Goal: Task Accomplishment & Management: Manage account settings

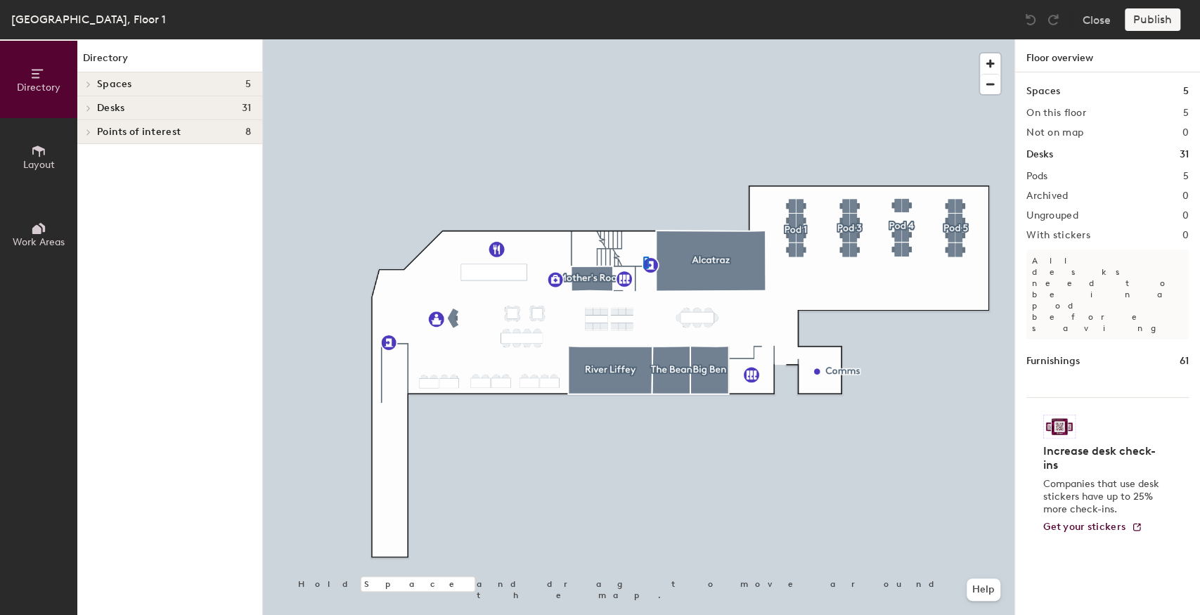
click at [641, 39] on div at bounding box center [638, 39] width 751 height 0
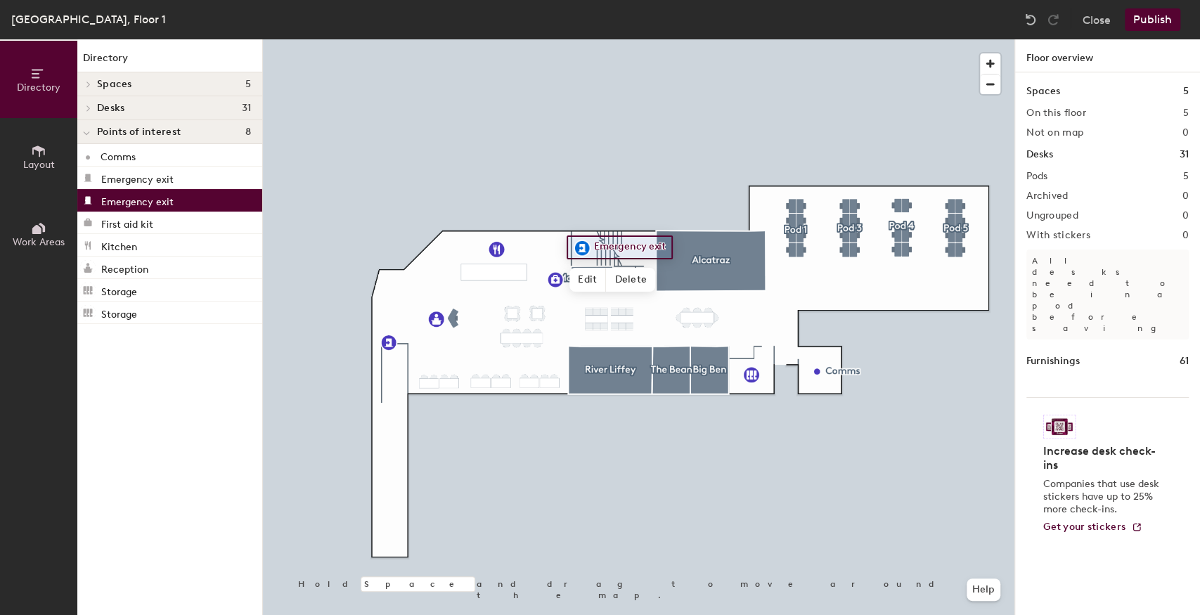
click at [1147, 17] on button "Publish" at bounding box center [1152, 19] width 56 height 22
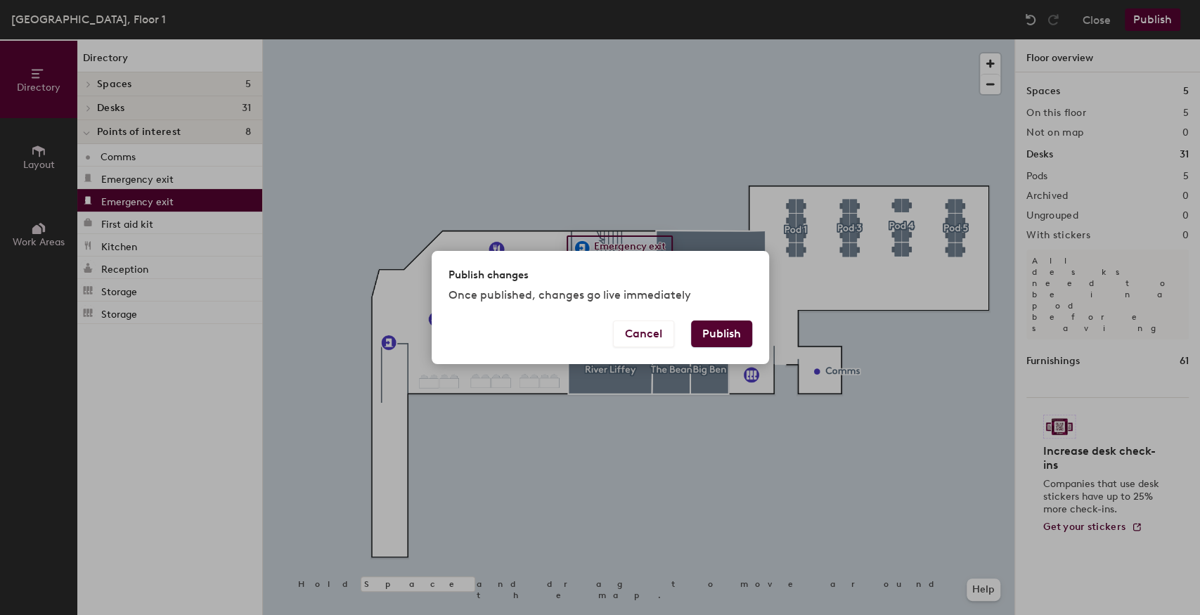
click at [708, 335] on button "Publish" at bounding box center [721, 333] width 61 height 27
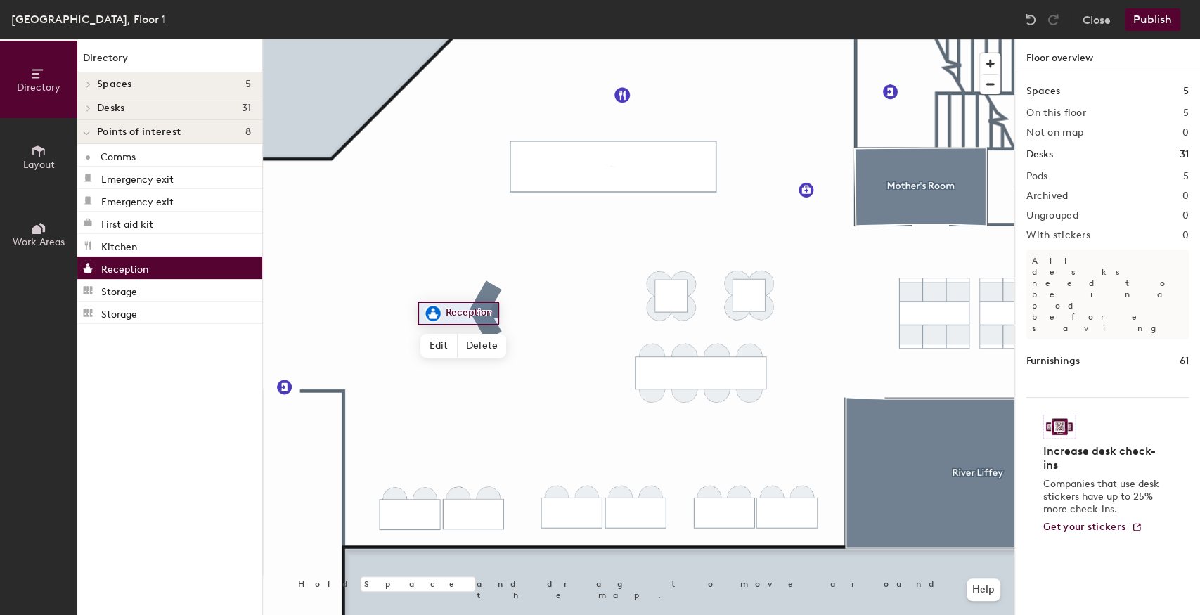
click at [521, 39] on div at bounding box center [638, 39] width 751 height 0
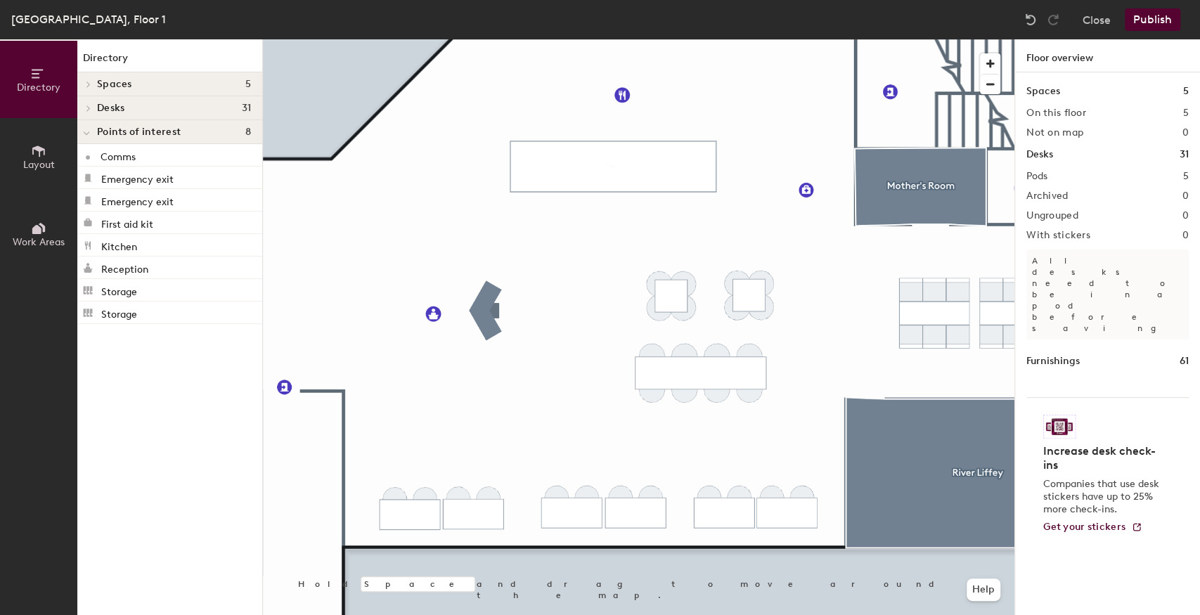
click at [500, 39] on div at bounding box center [638, 39] width 751 height 0
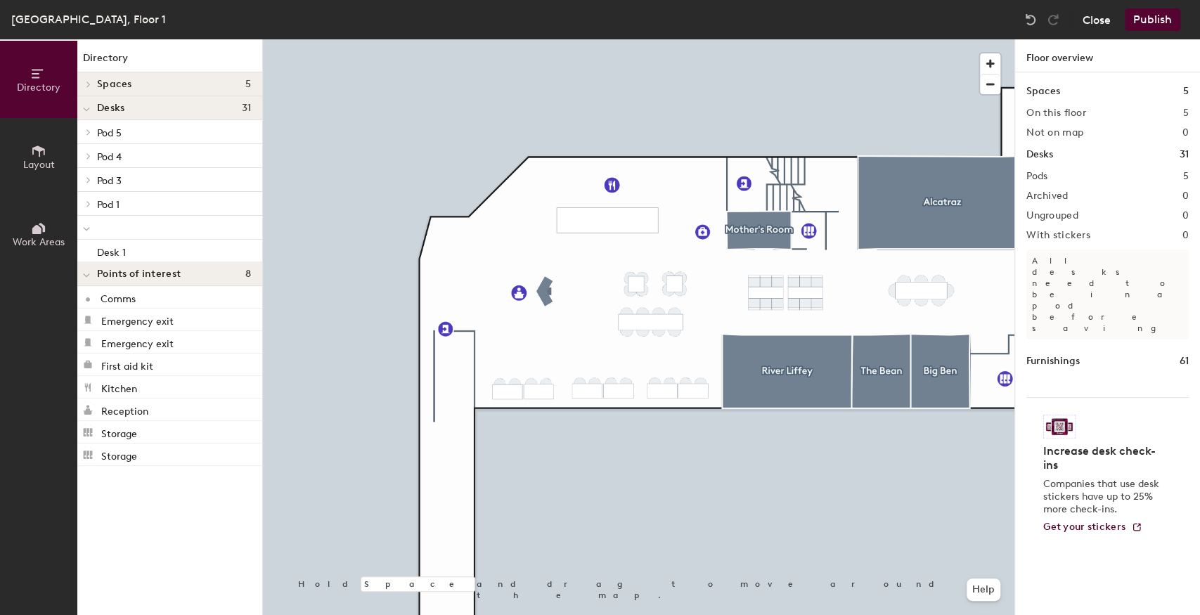
click at [1095, 22] on button "Close" at bounding box center [1096, 19] width 28 height 22
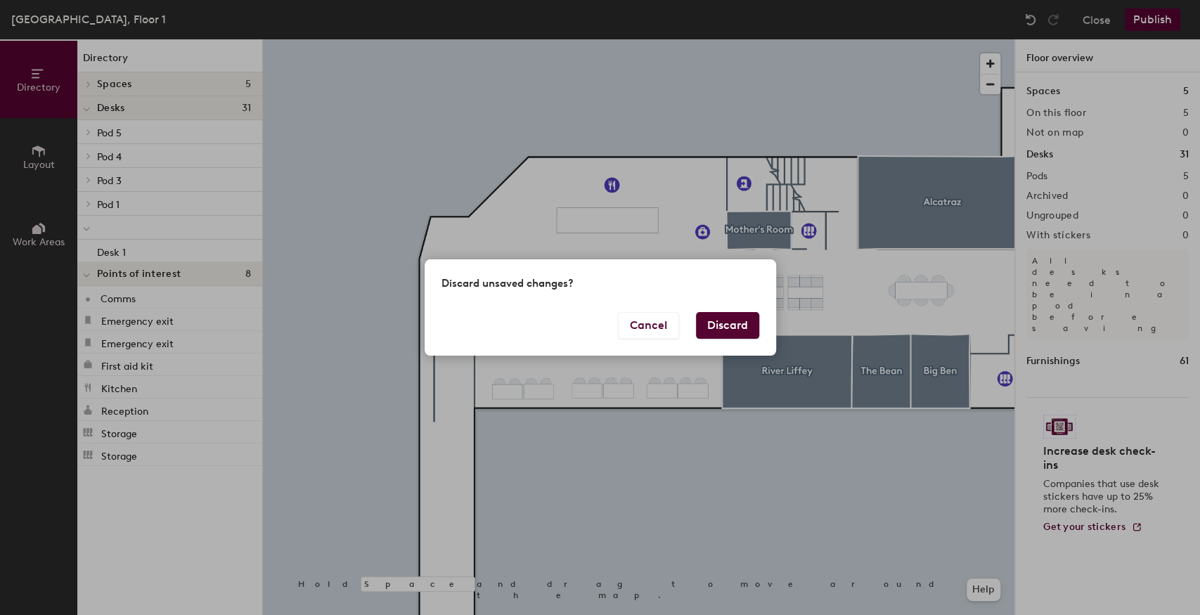
click at [722, 323] on button "Discard" at bounding box center [727, 325] width 63 height 27
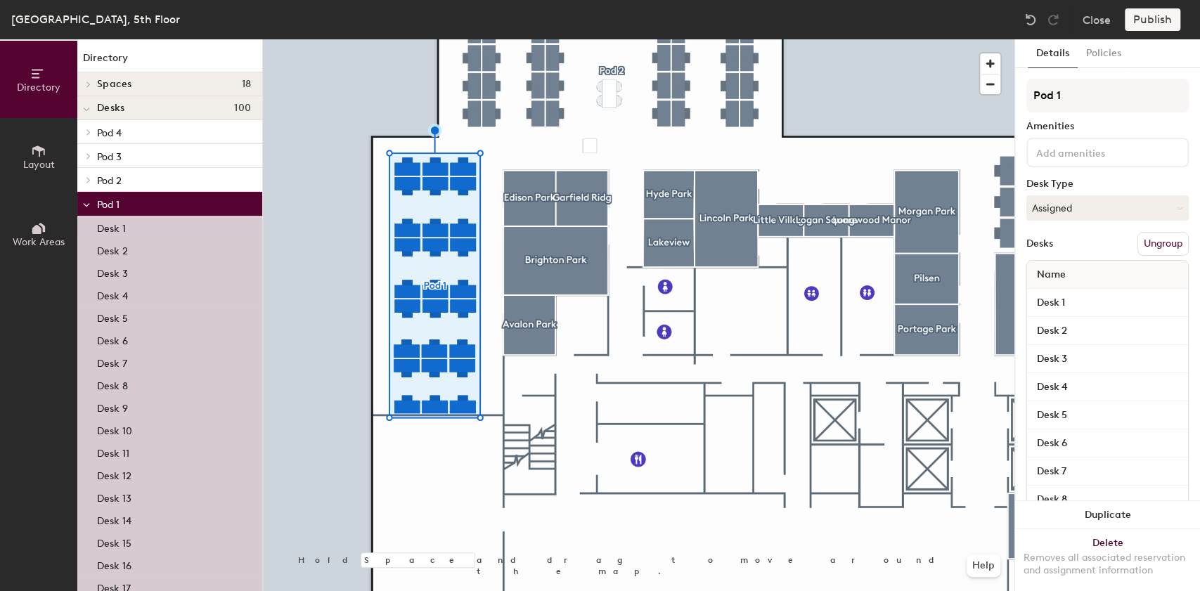
click at [115, 229] on p "Desk 1" at bounding box center [111, 227] width 29 height 16
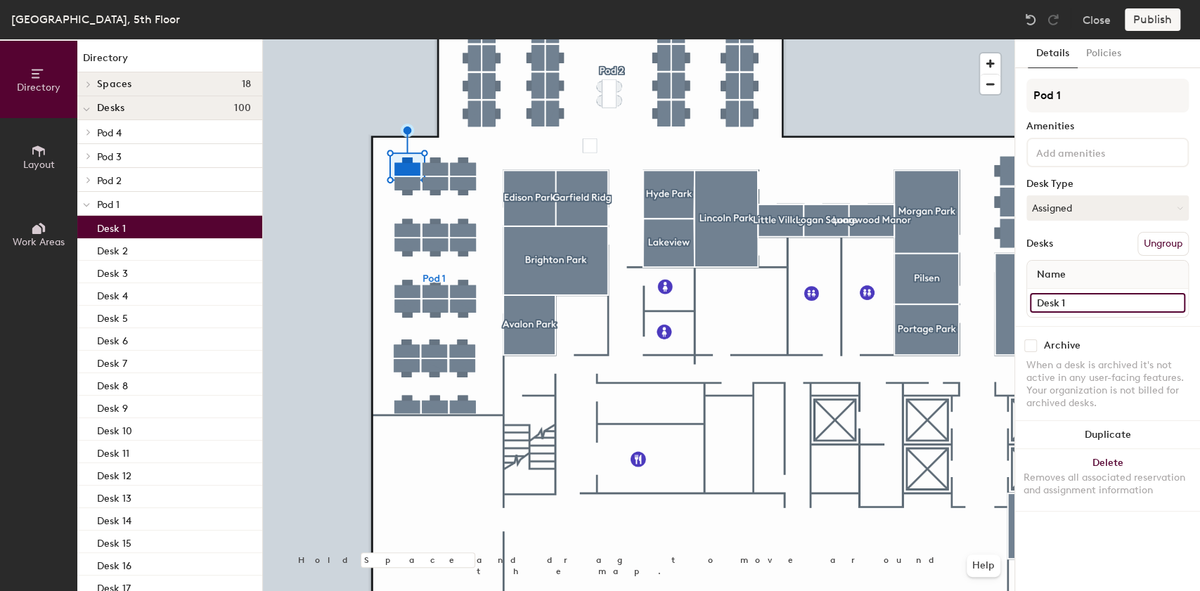
drag, startPoint x: 1070, startPoint y: 300, endPoint x: 1034, endPoint y: 306, distance: 35.6
click at [1034, 306] on input "Desk 1" at bounding box center [1106, 303] width 155 height 20
click at [999, 309] on div "Directory Layout Work Areas Directory Spaces 18 Avalon Park Boardroom Brighton …" at bounding box center [600, 315] width 1200 height 552
type input "Desk 1"
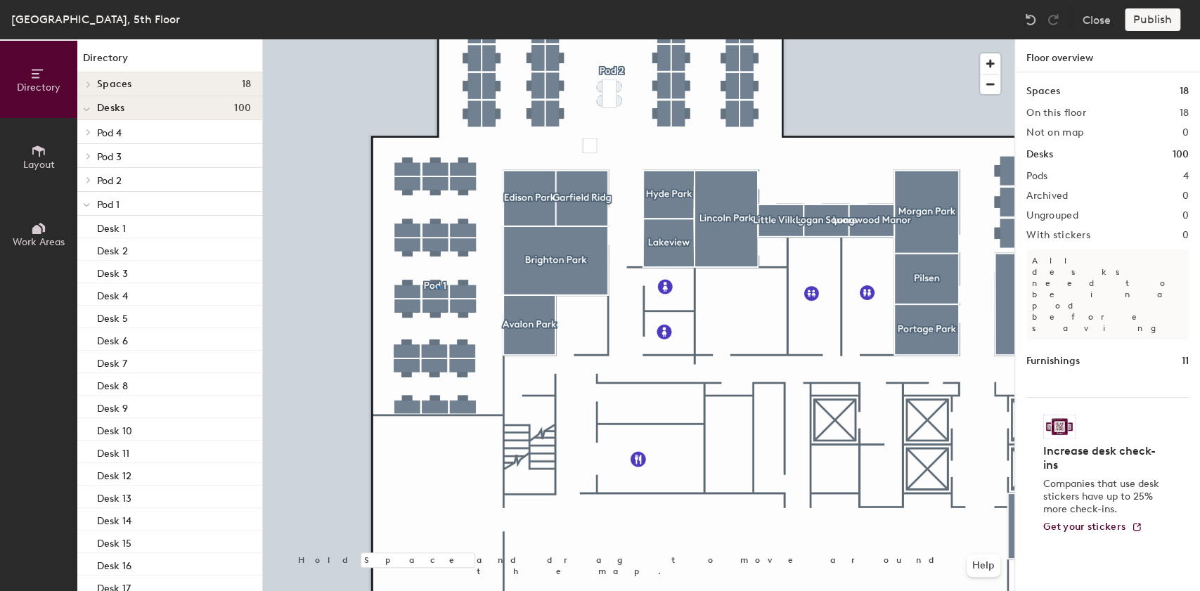
drag, startPoint x: 1061, startPoint y: 301, endPoint x: 1014, endPoint y: 297, distance: 47.3
click at [437, 39] on div at bounding box center [638, 39] width 751 height 0
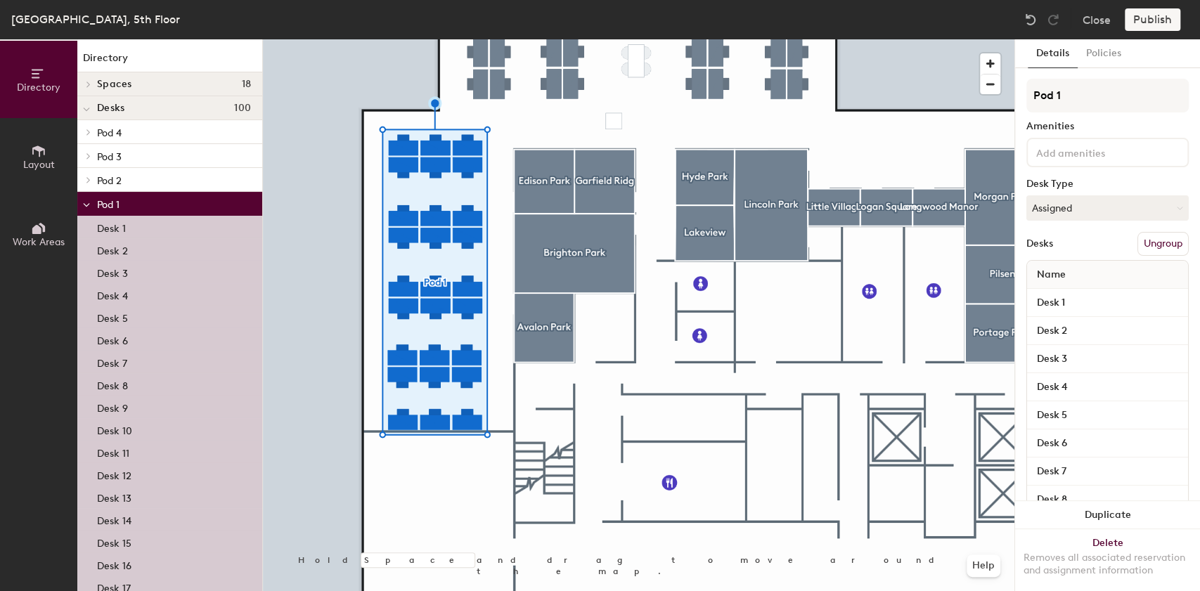
click at [1147, 241] on button "Ungroup" at bounding box center [1162, 244] width 51 height 24
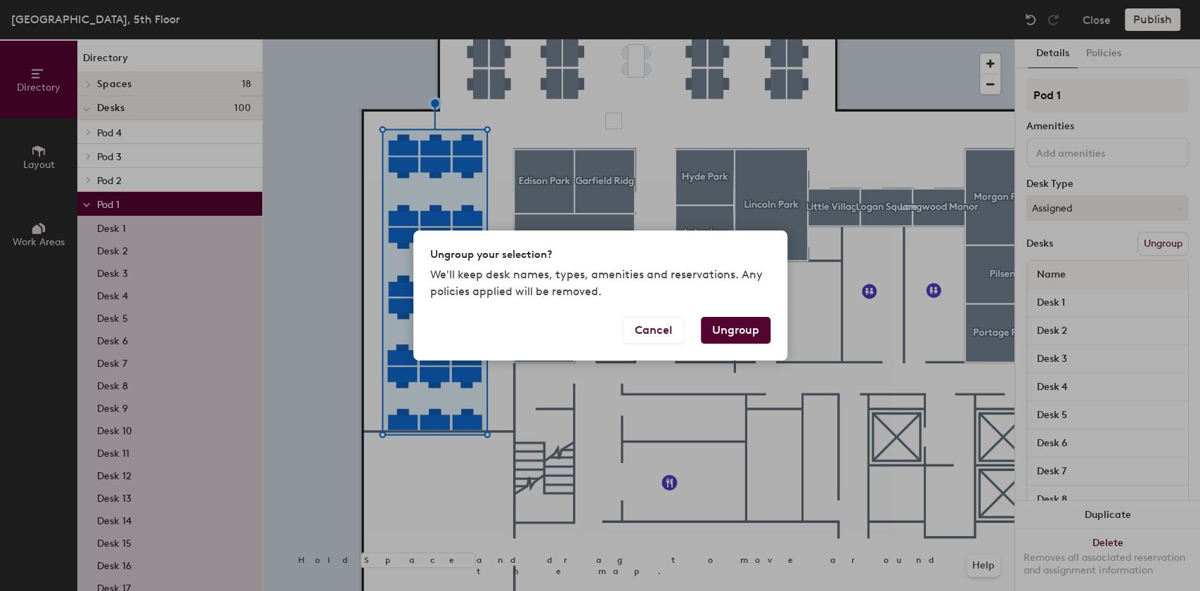
click at [745, 326] on button "Ungroup" at bounding box center [736, 330] width 70 height 27
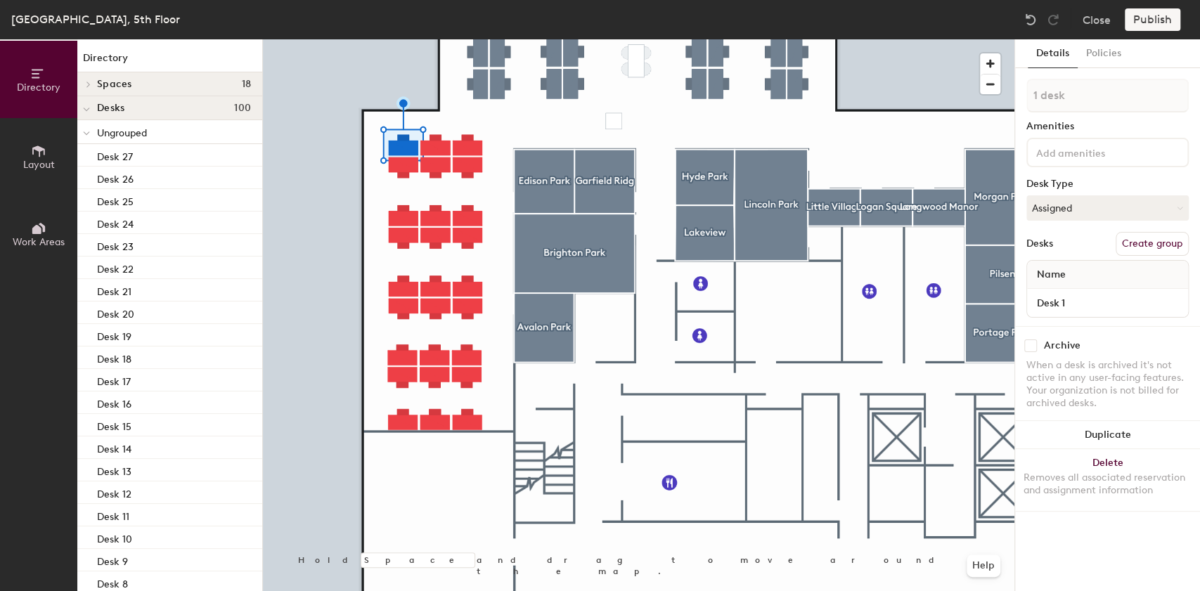
click at [1138, 245] on button "Create group" at bounding box center [1151, 244] width 73 height 24
click at [437, 39] on div at bounding box center [638, 39] width 751 height 0
drag, startPoint x: 1133, startPoint y: 244, endPoint x: 1127, endPoint y: 202, distance: 41.8
click at [1133, 243] on button "Create group" at bounding box center [1151, 244] width 73 height 24
click at [1011, 91] on div "Directory Layout Work Areas Directory Spaces 18 Avalon Park Boardroom Brighton …" at bounding box center [600, 315] width 1200 height 552
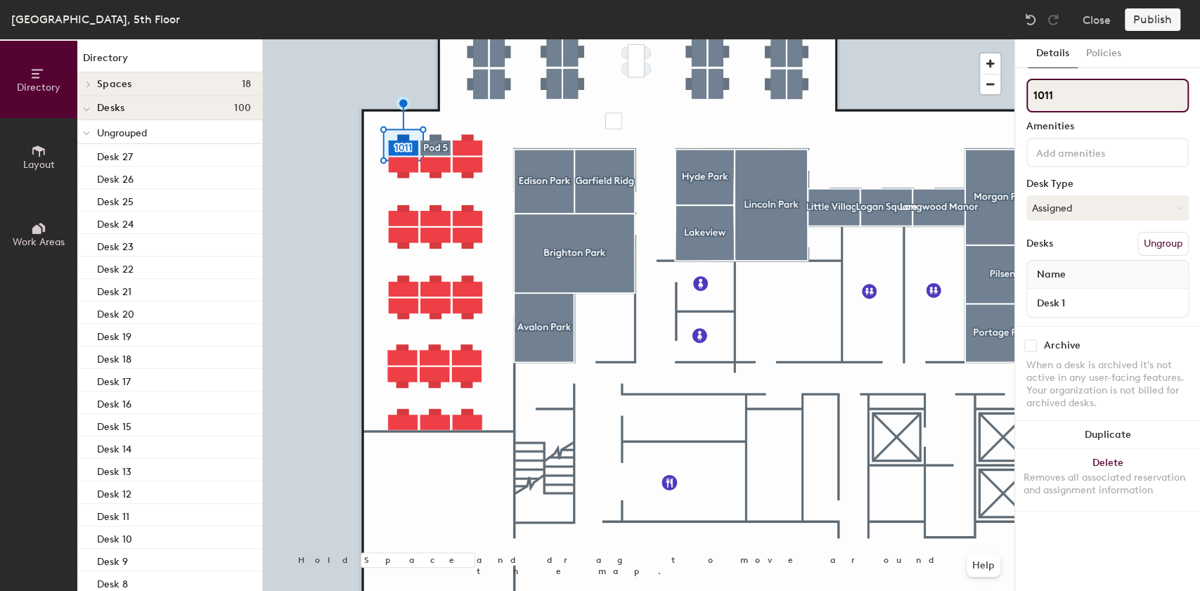
type input "1011"
click at [978, 97] on div "Directory Layout Work Areas Directory Spaces 18 Avalon Park Boardroom Brighton …" at bounding box center [600, 315] width 1200 height 552
type input "1012"
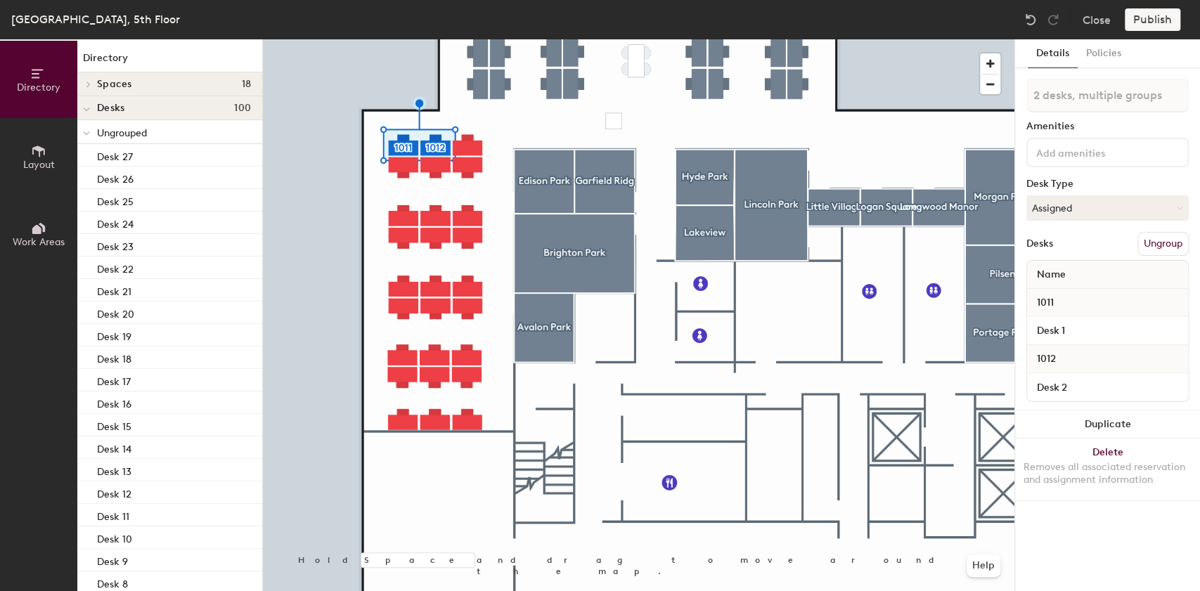
click at [1170, 249] on button "Ungroup" at bounding box center [1162, 244] width 51 height 24
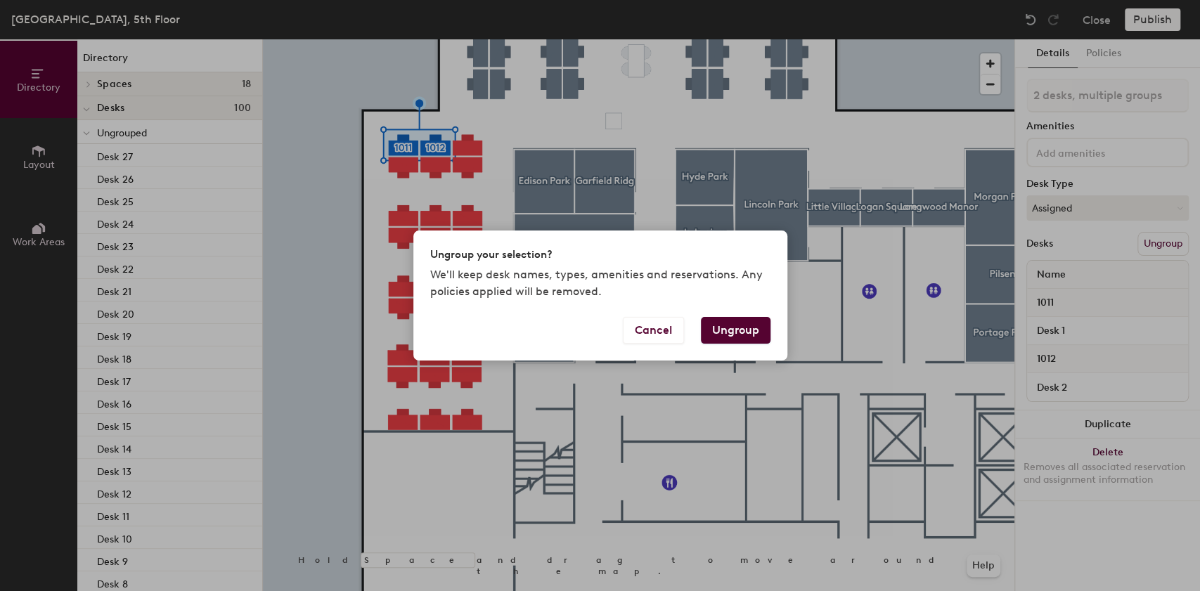
click at [720, 323] on button "Ungroup" at bounding box center [736, 330] width 70 height 27
type input "2 desks"
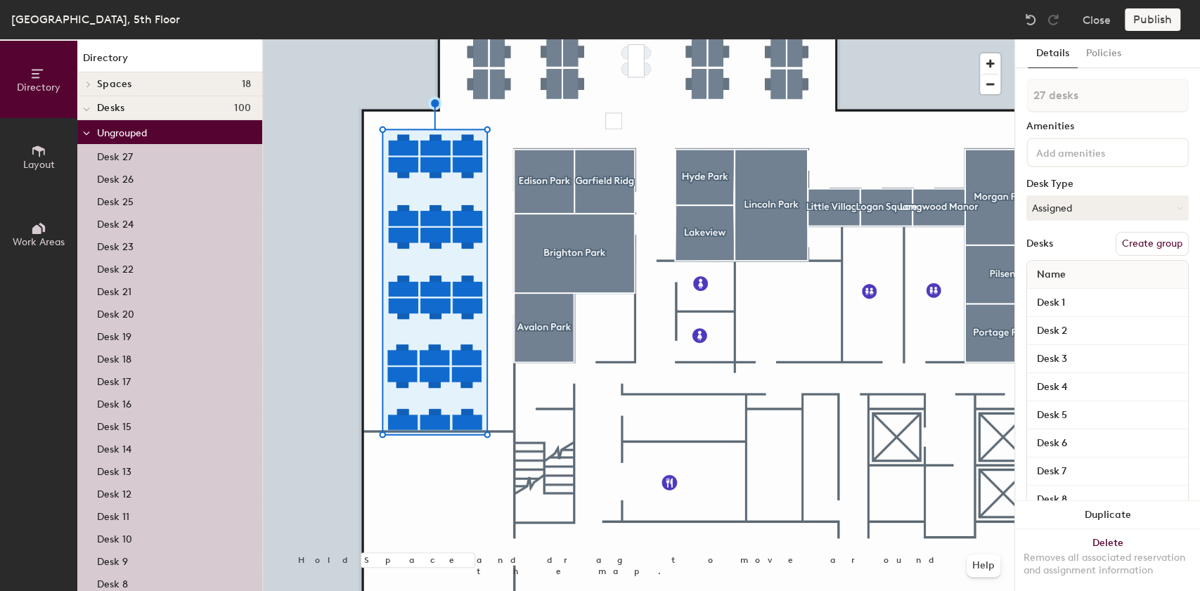
click at [1138, 246] on button "Create group" at bounding box center [1151, 244] width 73 height 24
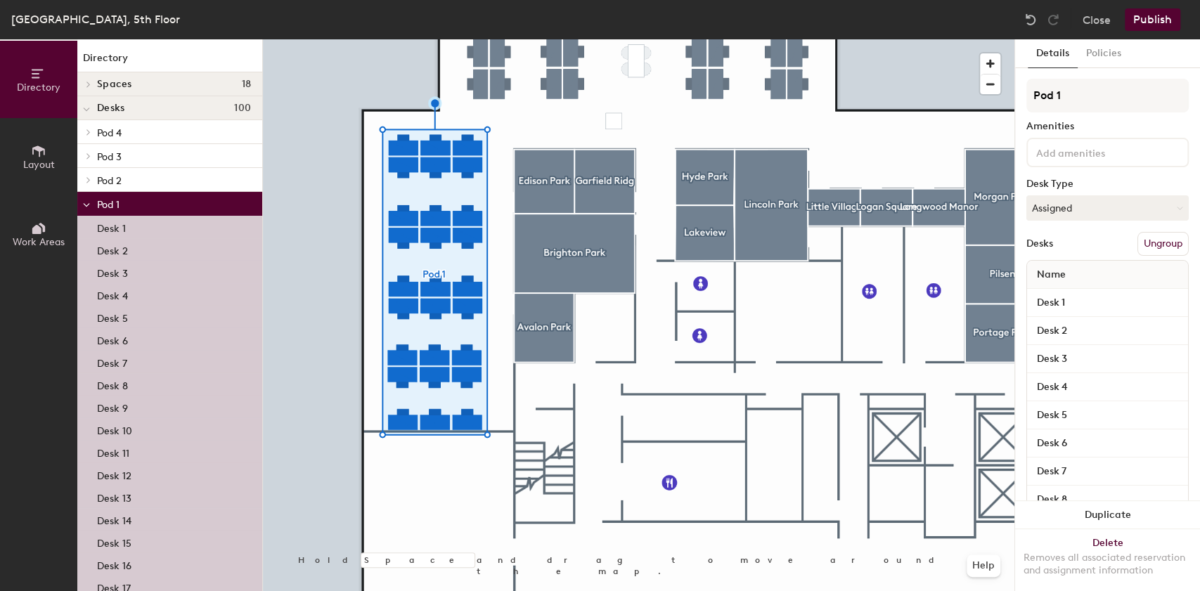
type input "Pod 1"
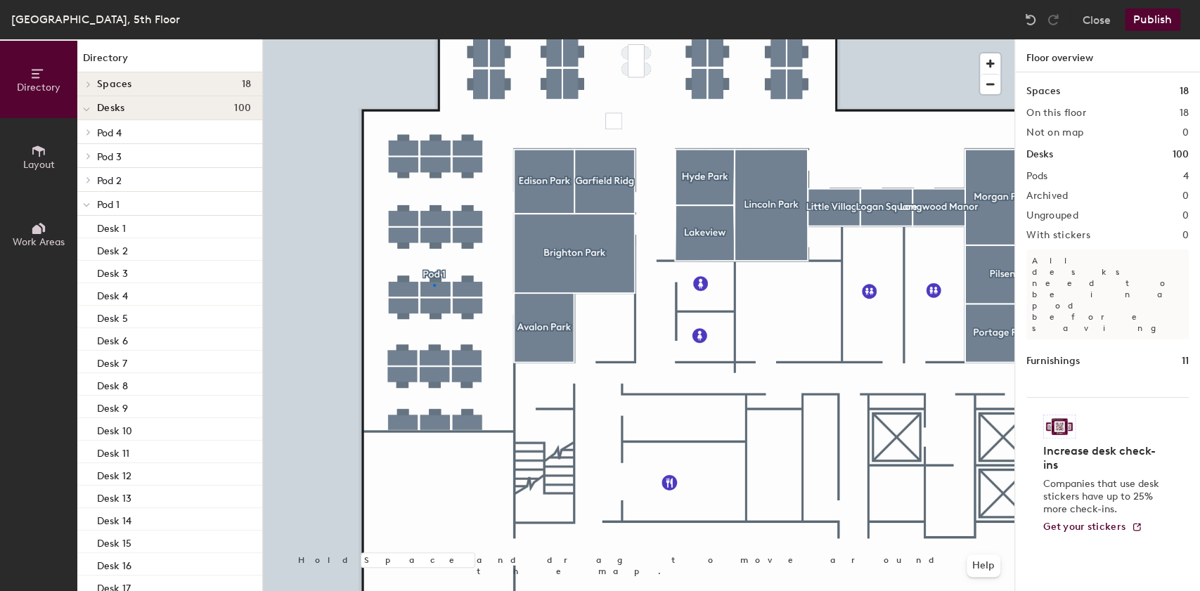
click at [434, 39] on div at bounding box center [638, 39] width 751 height 0
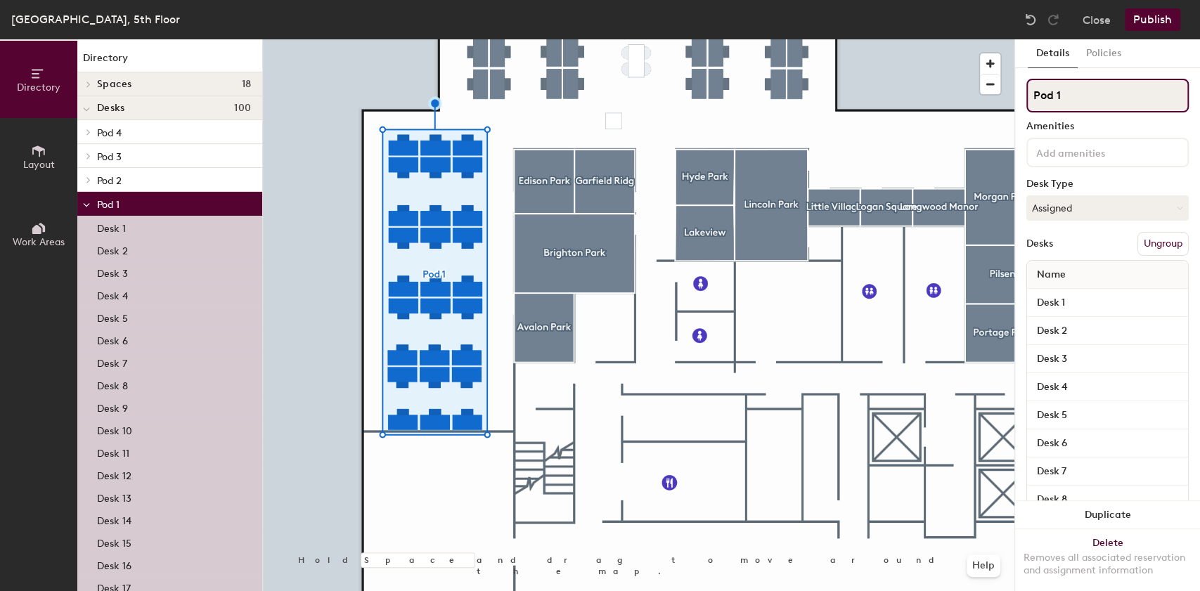
drag, startPoint x: 1074, startPoint y: 103, endPoint x: 1019, endPoint y: 104, distance: 54.8
click at [1019, 104] on div "Details Policies Pod 1 Amenities Desk Type Assigned Desks Ungroup Name Desk 1 D…" at bounding box center [1107, 315] width 185 height 552
drag, startPoint x: 1062, startPoint y: 96, endPoint x: 994, endPoint y: 87, distance: 69.5
click at [994, 87] on div "Directory Layout Work Areas Directory Spaces 18 Avalon Park Boardroom Brighton …" at bounding box center [600, 315] width 1200 height 552
type input "Focus Zones"
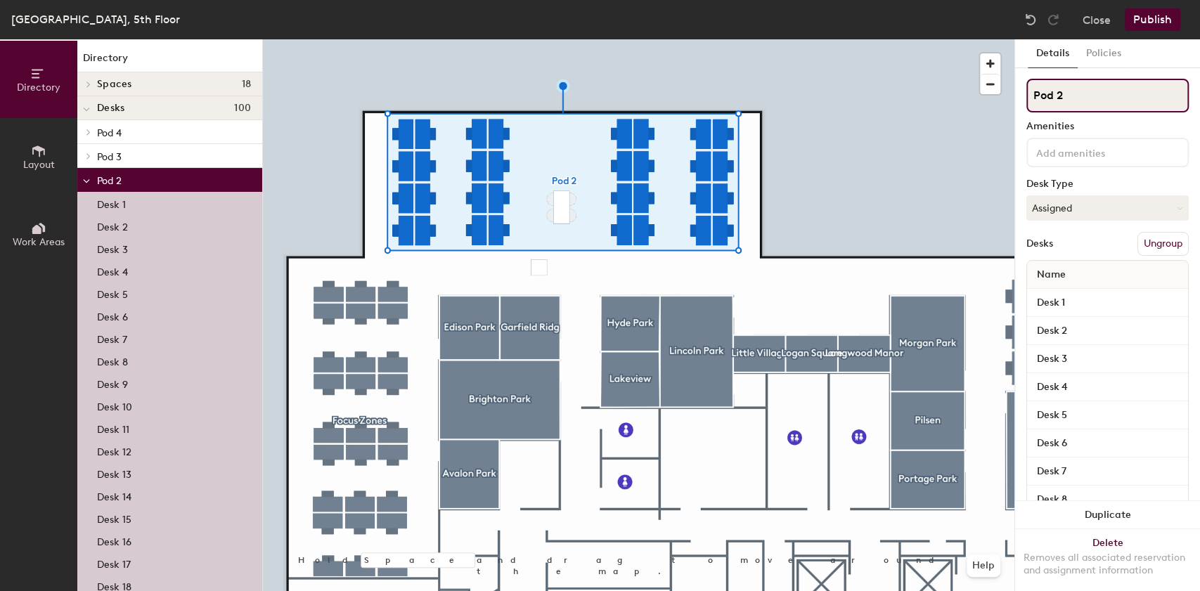
click at [994, 105] on div "Directory Layout Work Areas Directory Spaces 18 Avalon Park Boardroom Brighton …" at bounding box center [600, 315] width 1200 height 552
type input "Collaborative Zone"
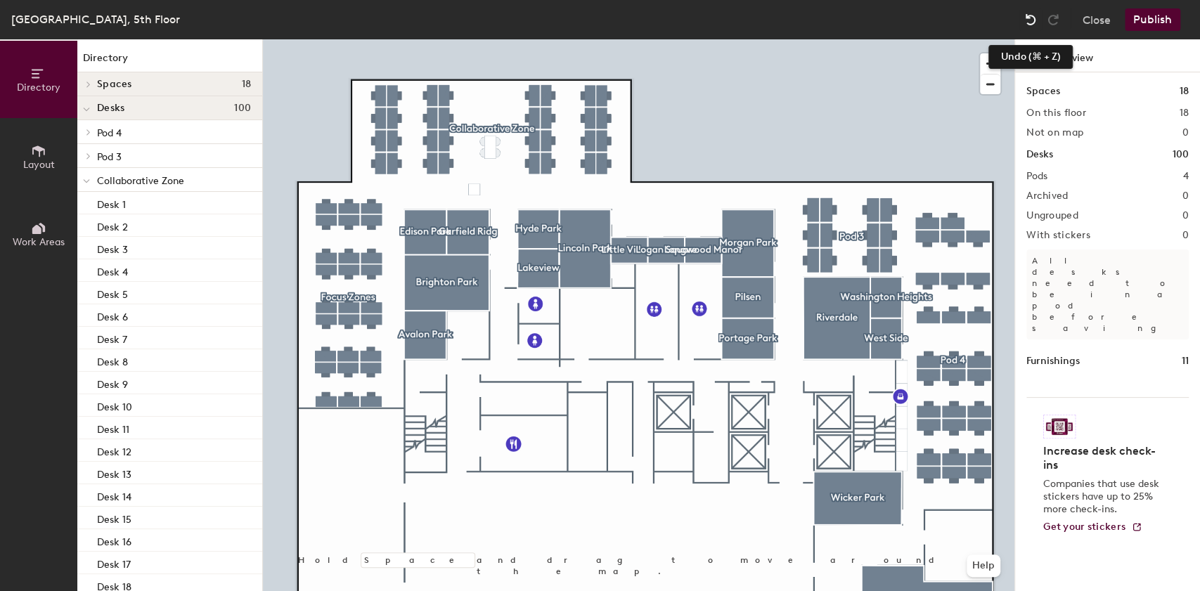
click at [1035, 18] on img at bounding box center [1030, 20] width 14 height 14
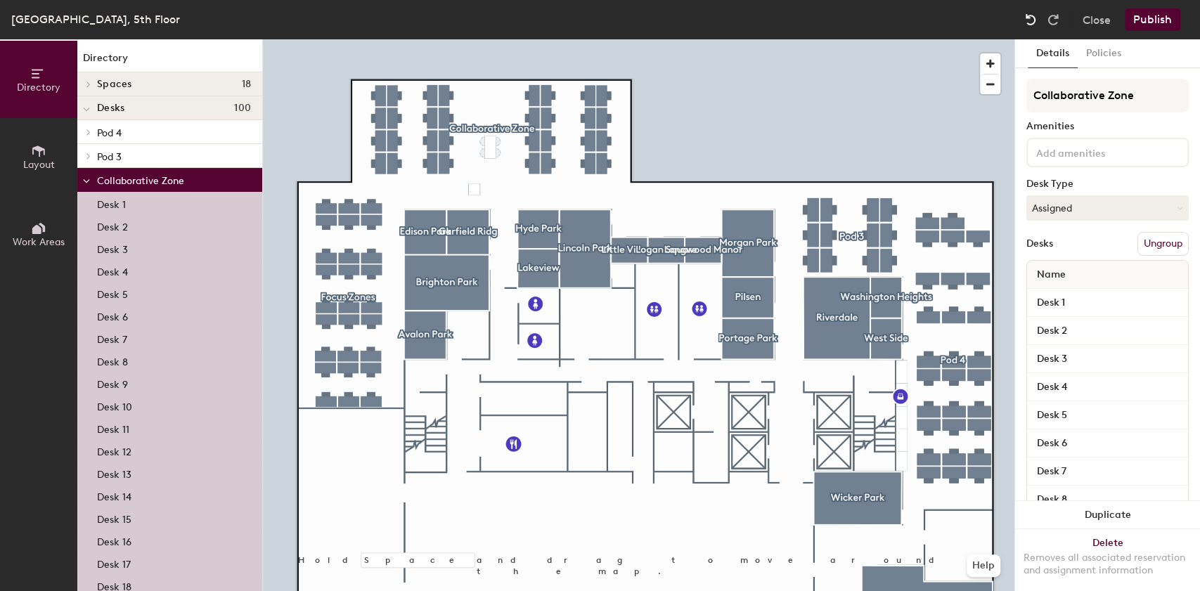
click at [1035, 18] on img at bounding box center [1030, 20] width 14 height 14
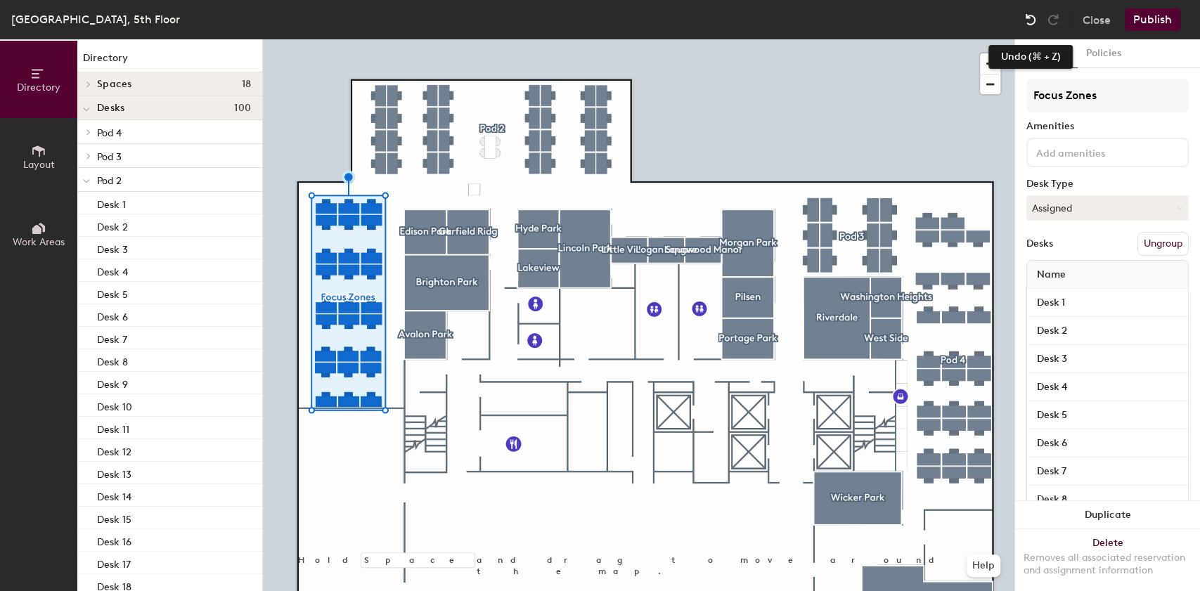
click at [1031, 23] on img at bounding box center [1030, 20] width 14 height 14
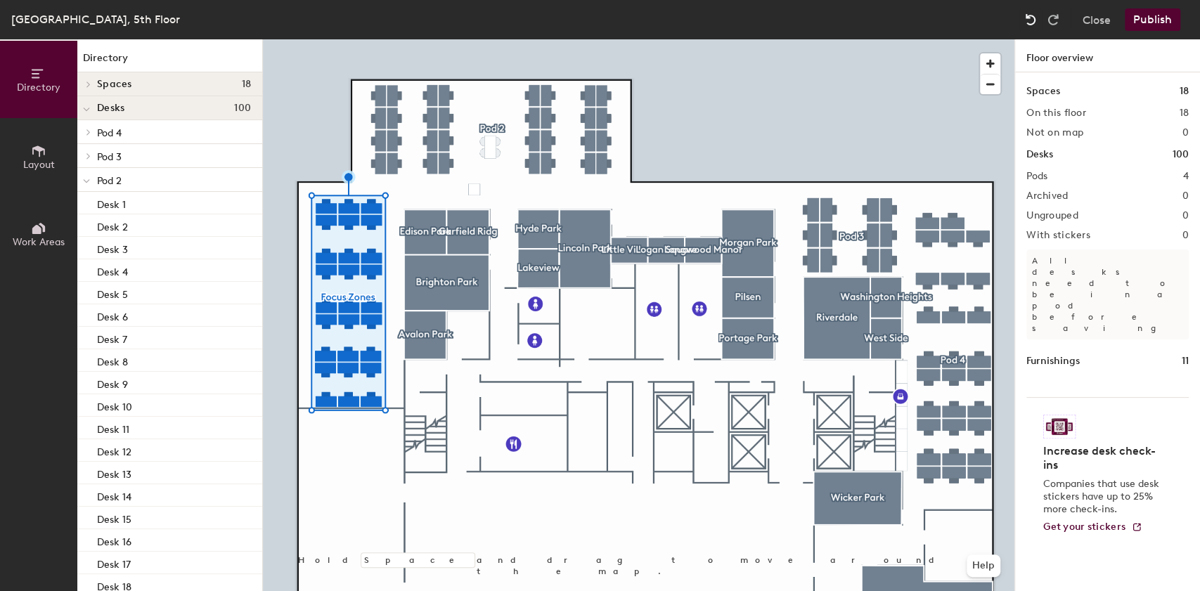
click at [1031, 23] on img at bounding box center [1030, 20] width 14 height 14
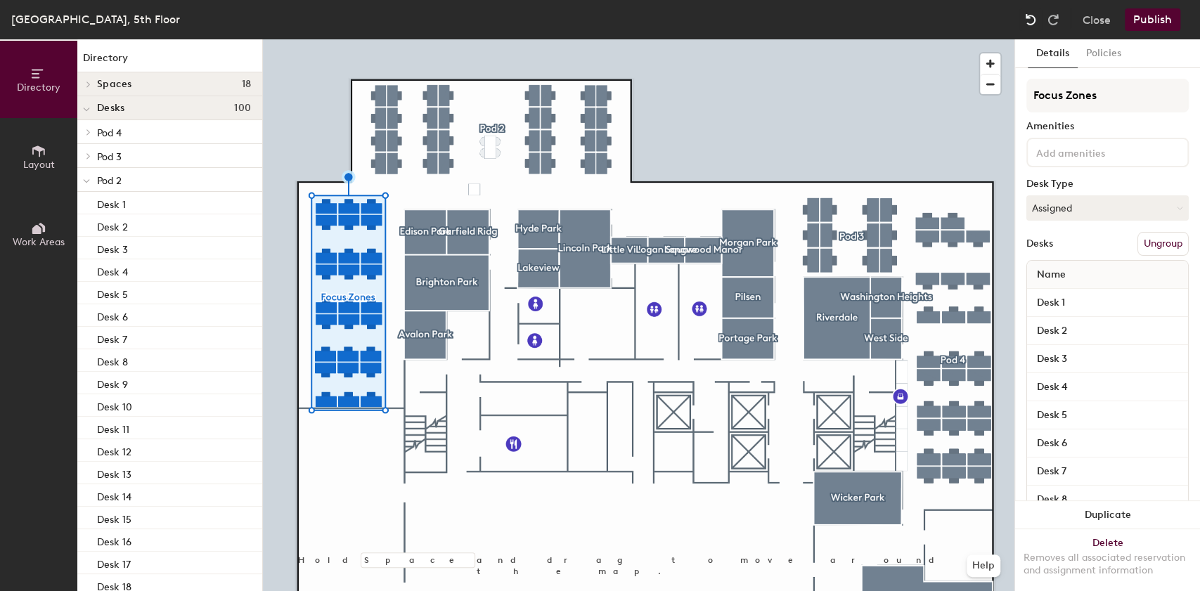
click at [1031, 23] on img at bounding box center [1030, 20] width 14 height 14
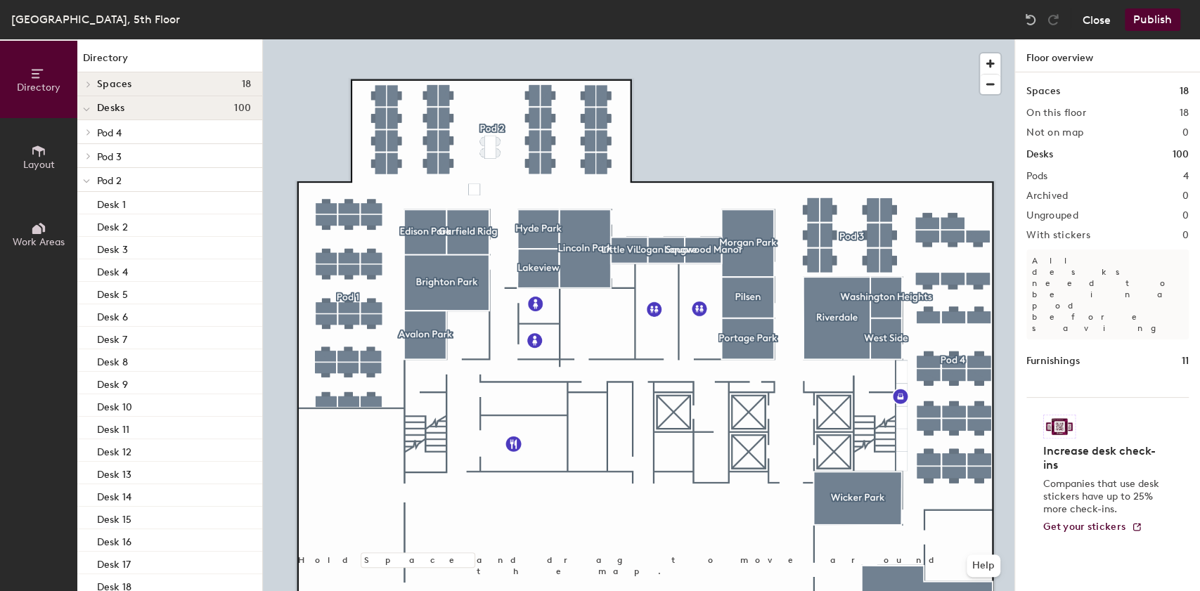
click at [1105, 21] on button "Close" at bounding box center [1096, 19] width 28 height 22
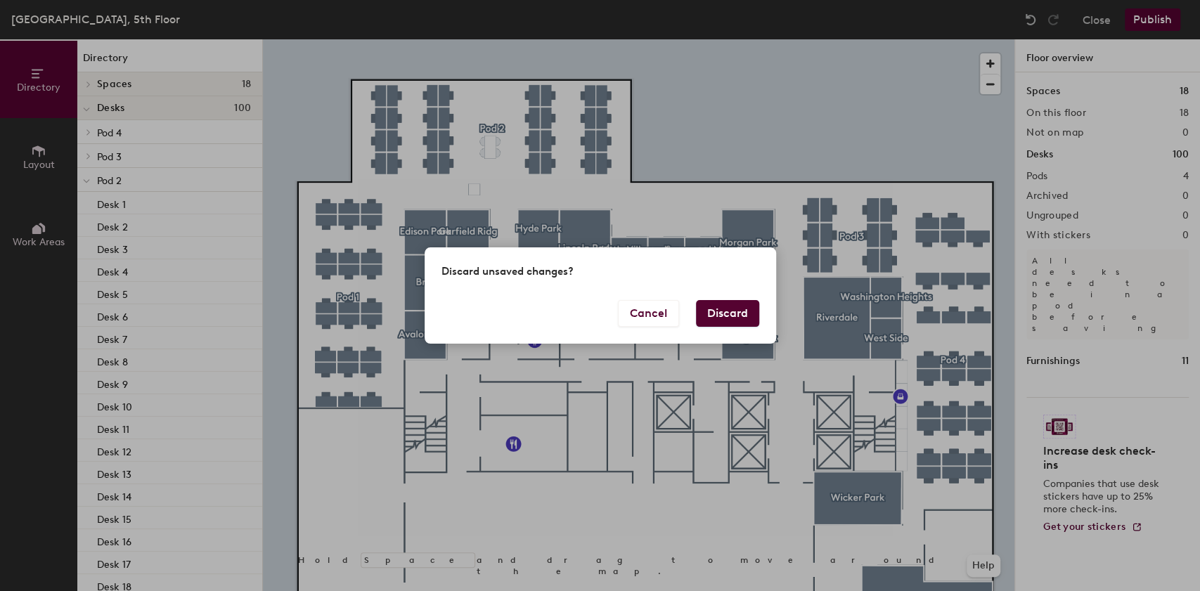
click at [721, 312] on button "Discard" at bounding box center [727, 313] width 63 height 27
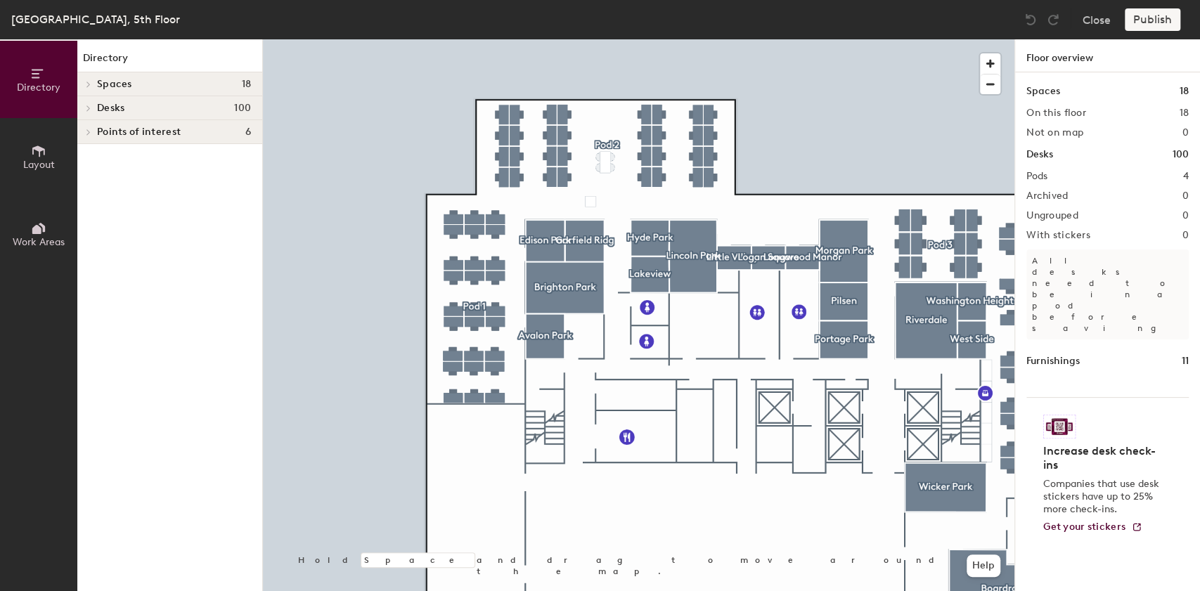
click at [469, 39] on div at bounding box center [638, 39] width 751 height 0
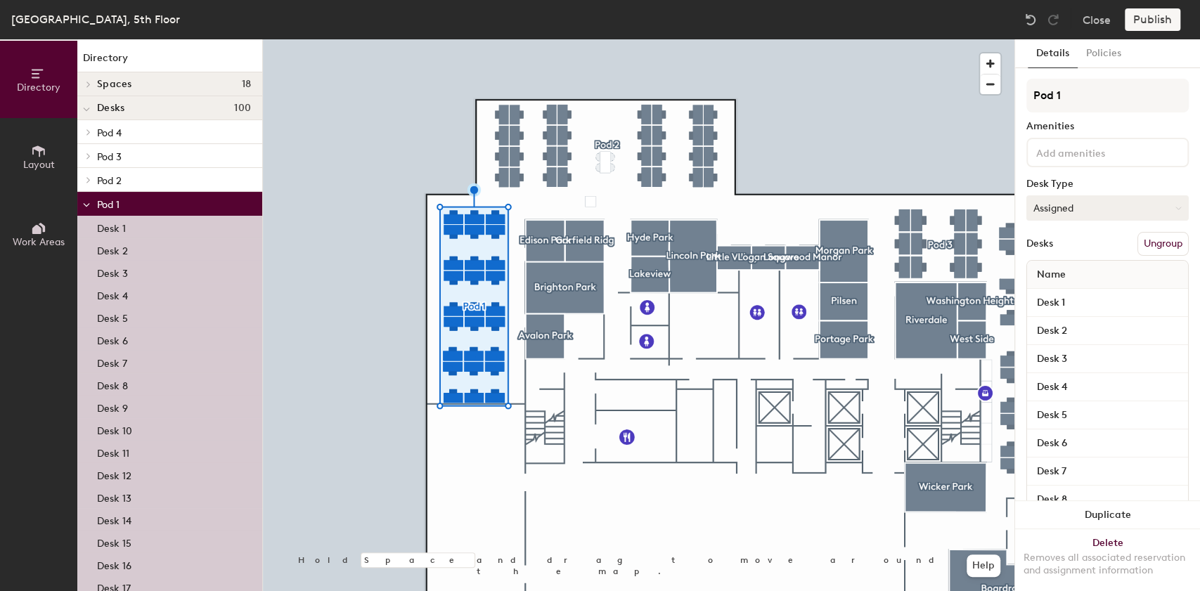
click at [1100, 208] on button "Assigned" at bounding box center [1107, 207] width 162 height 25
click at [429, 39] on div at bounding box center [638, 39] width 751 height 0
click at [1134, 20] on div "Publish" at bounding box center [1156, 19] width 64 height 22
click at [1088, 13] on button "Close" at bounding box center [1096, 19] width 28 height 22
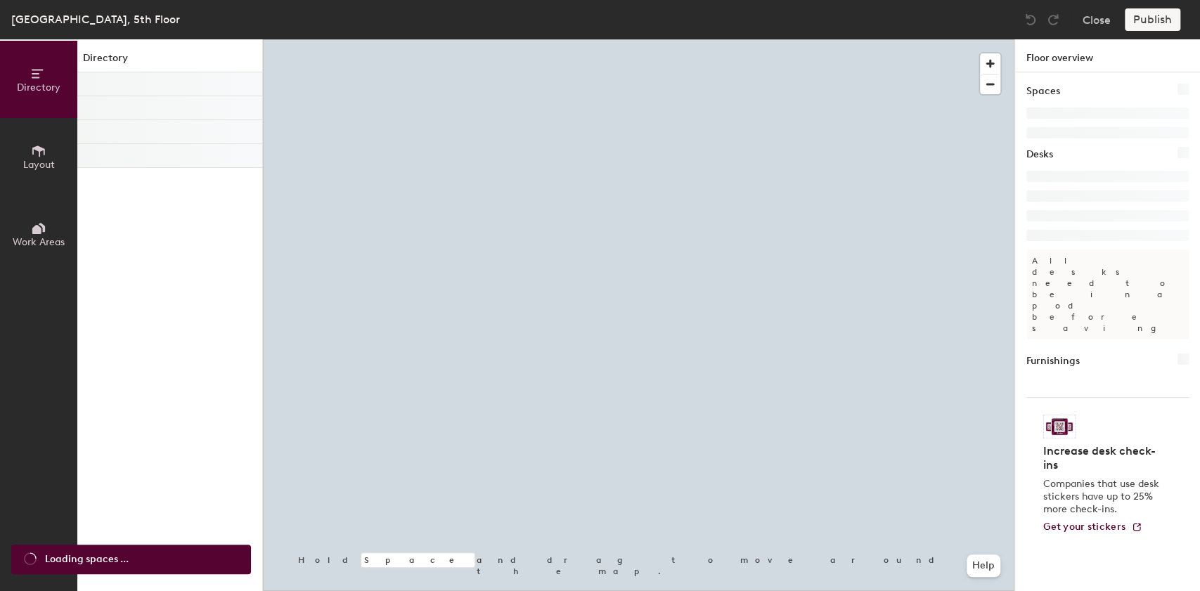
click at [49, 151] on button "Layout" at bounding box center [38, 156] width 77 height 77
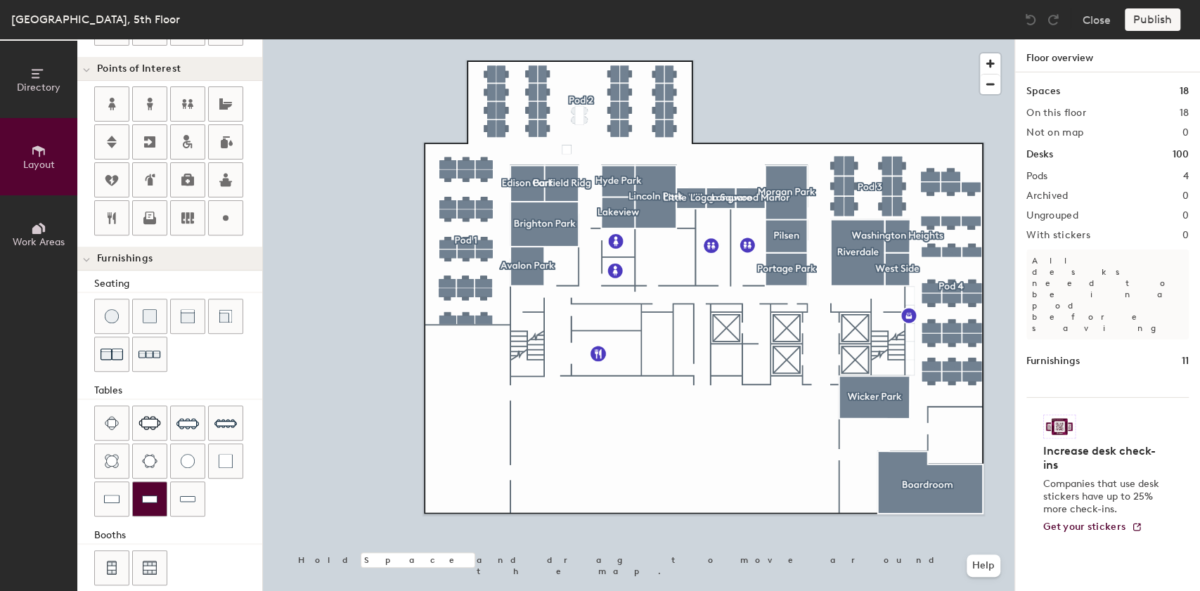
scroll to position [281, 0]
click at [183, 422] on img at bounding box center [187, 421] width 22 height 22
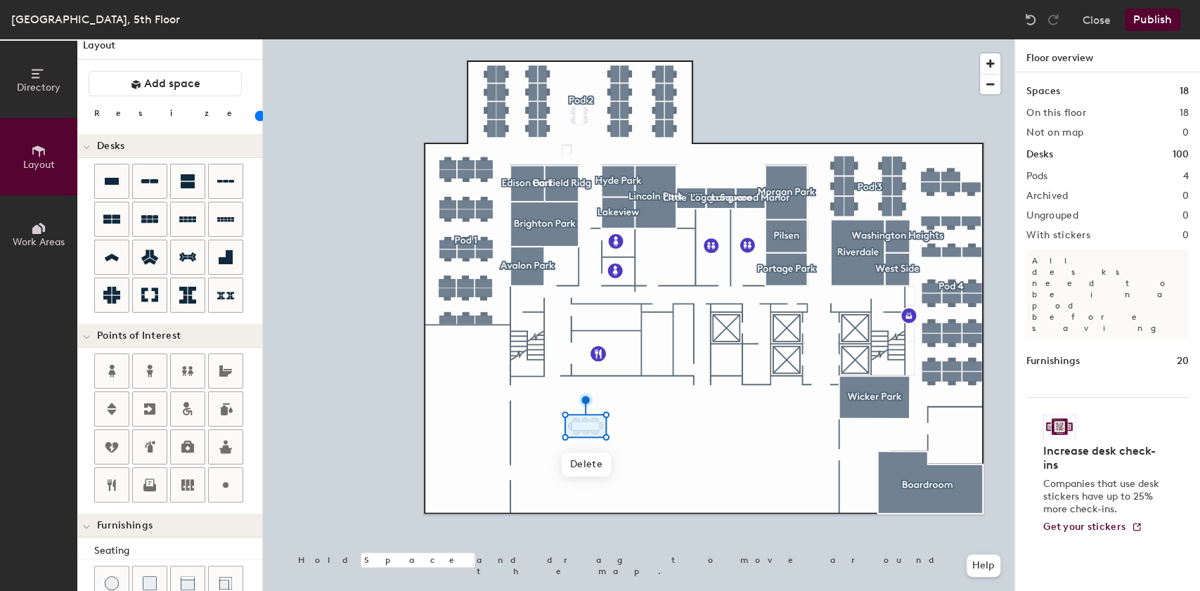
scroll to position [0, 0]
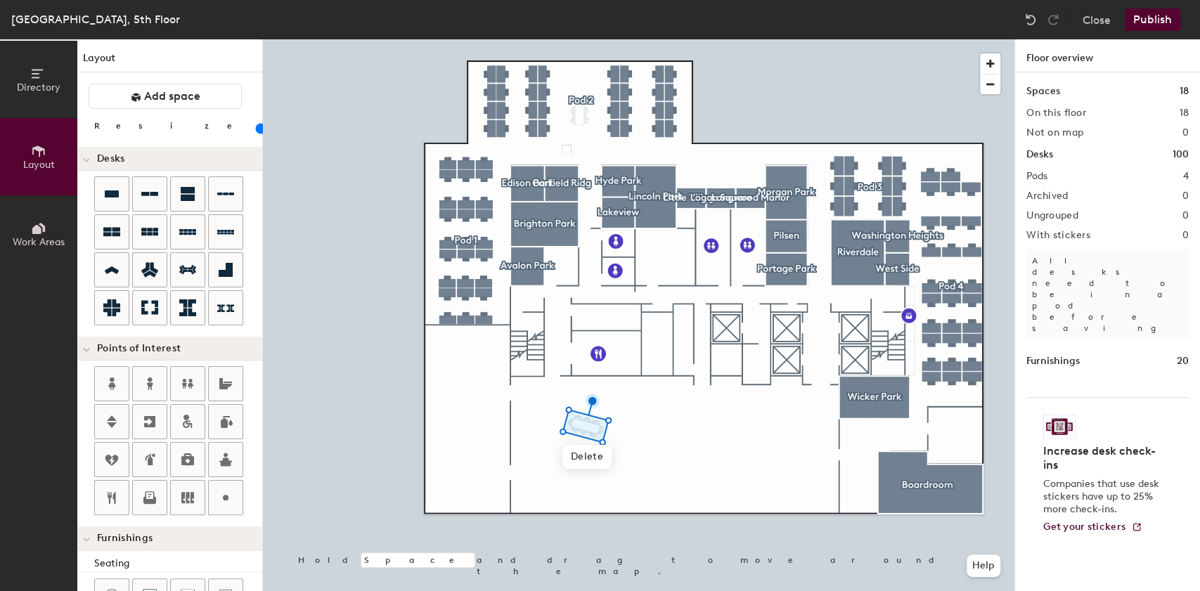
drag, startPoint x: 132, startPoint y: 127, endPoint x: 122, endPoint y: 129, distance: 10.6
click at [255, 129] on input "range" at bounding box center [255, 128] width 0 height 11
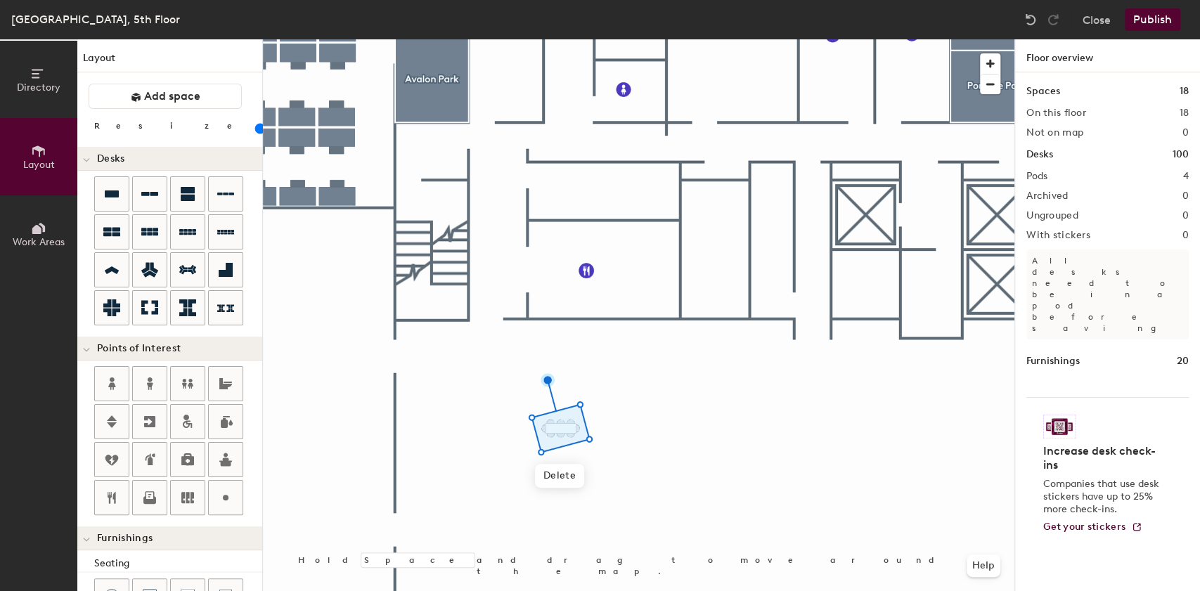
click at [255, 130] on input "range" at bounding box center [255, 128] width 0 height 11
click at [630, 39] on div at bounding box center [638, 39] width 751 height 0
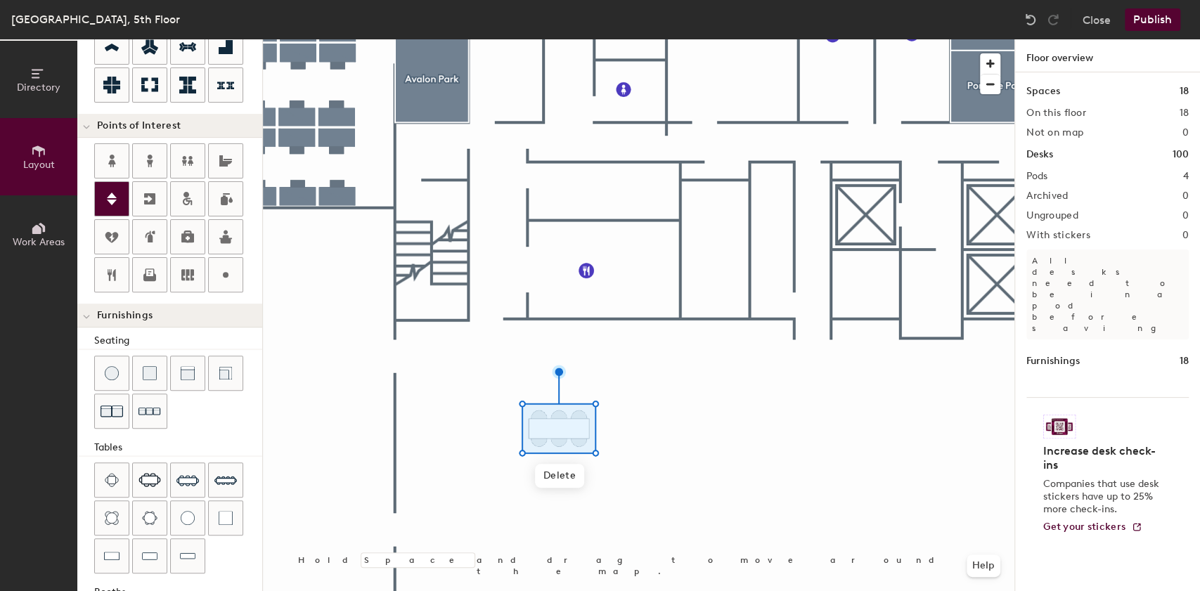
scroll to position [234, 0]
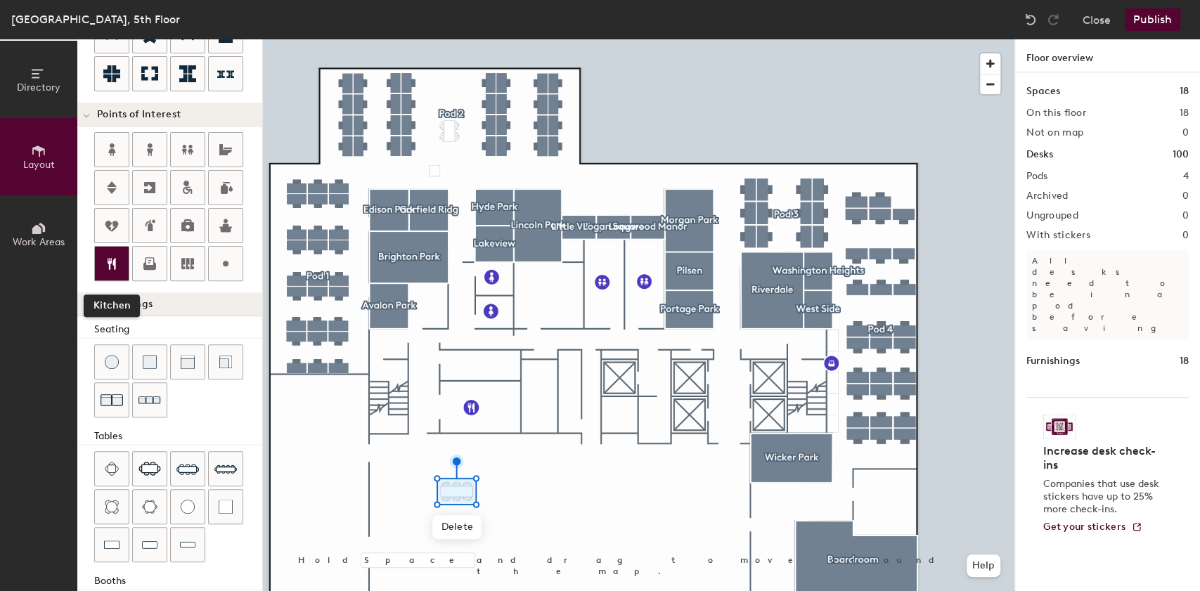
click at [112, 256] on icon at bounding box center [111, 263] width 17 height 17
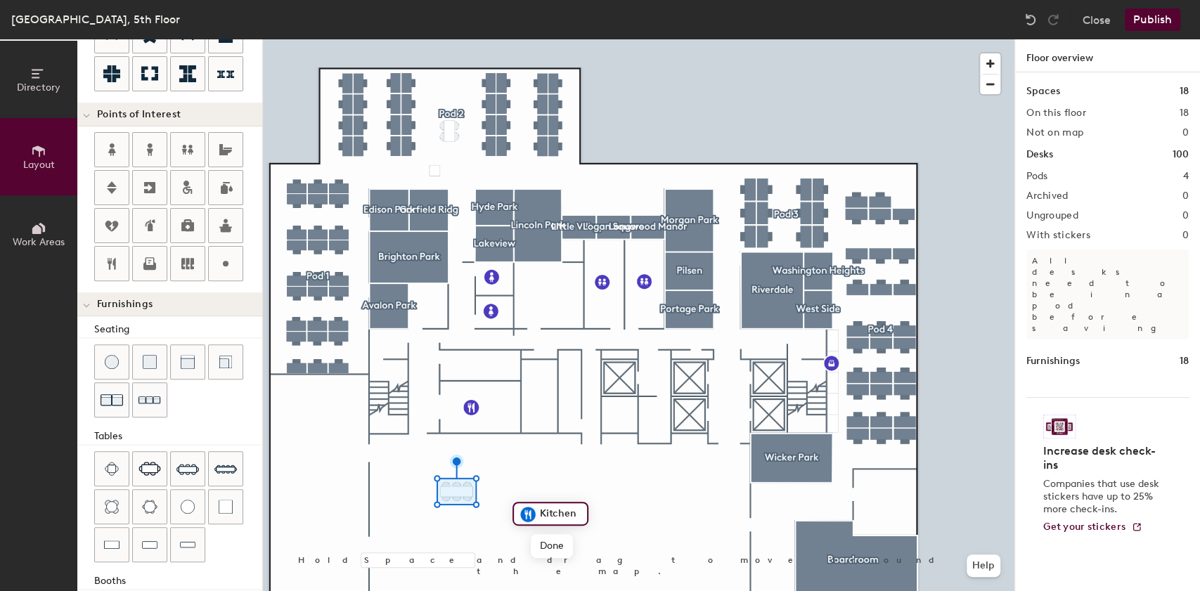
type input "20"
type input "C"
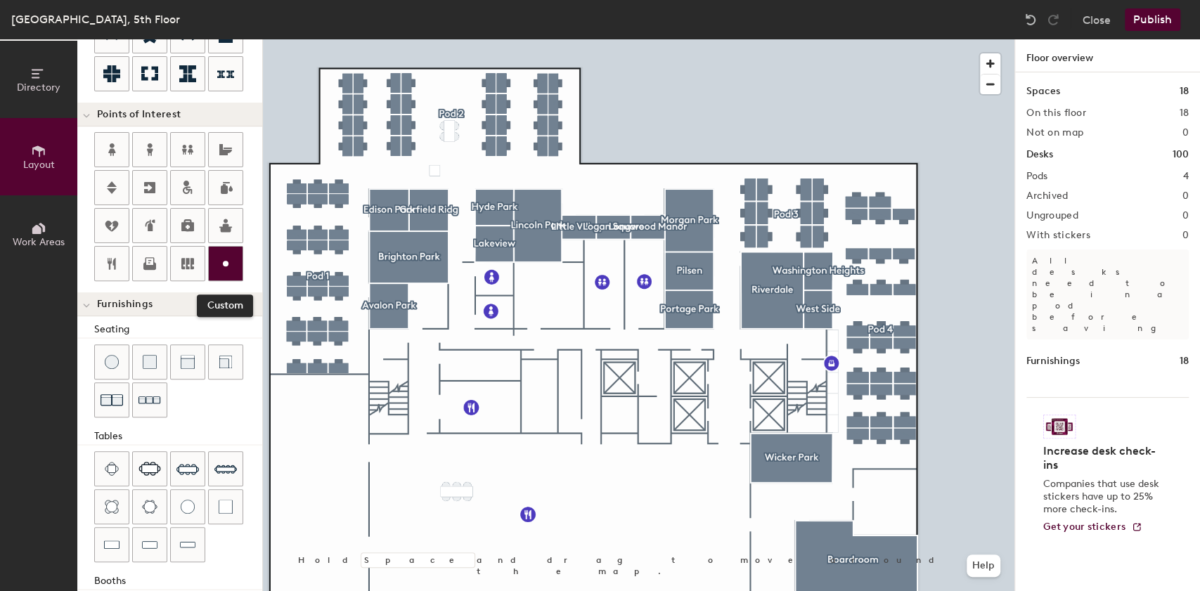
click at [226, 256] on icon at bounding box center [225, 263] width 17 height 17
type input "20"
type input "I"
type input "Security"
click at [214, 255] on div at bounding box center [226, 264] width 34 height 34
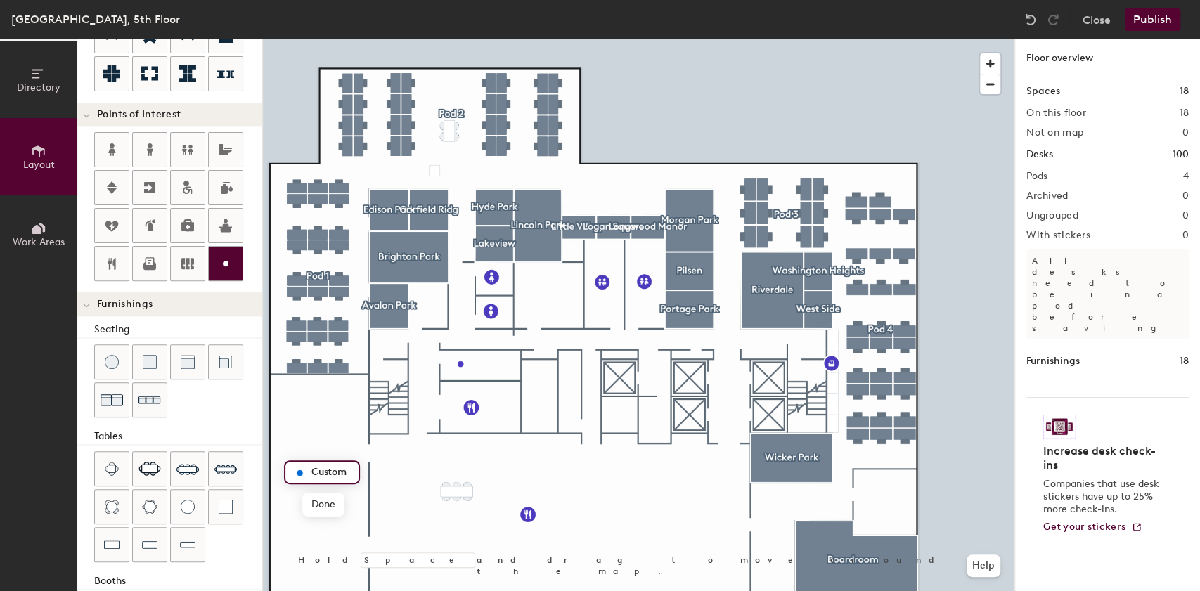
type input "20"
type input "West Wing"
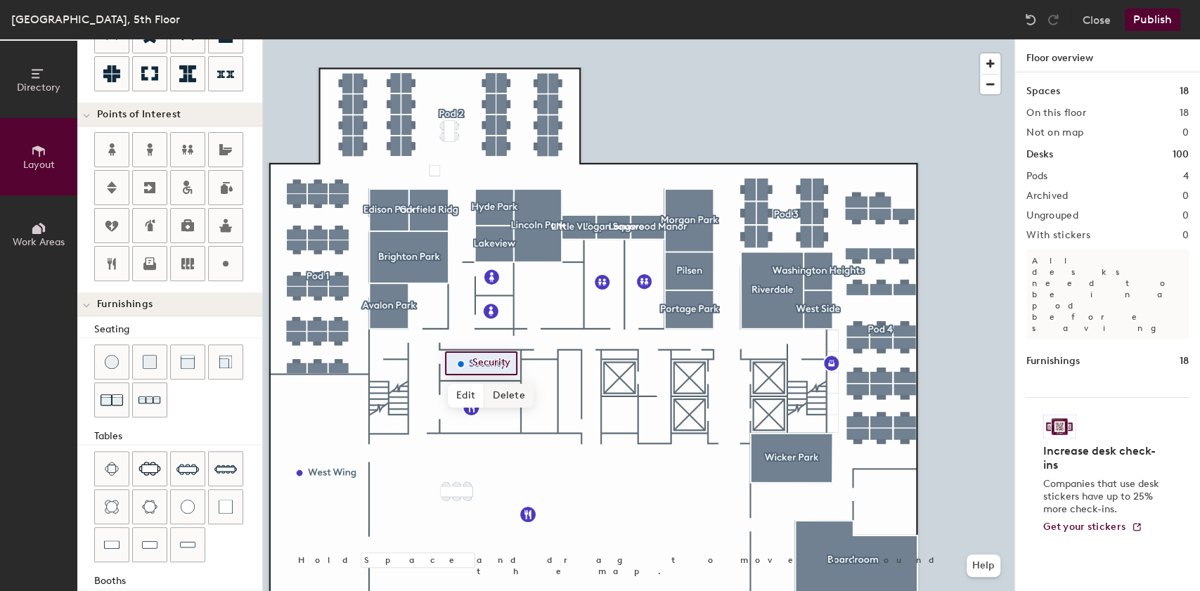
click at [502, 392] on span "Delete" at bounding box center [508, 396] width 49 height 24
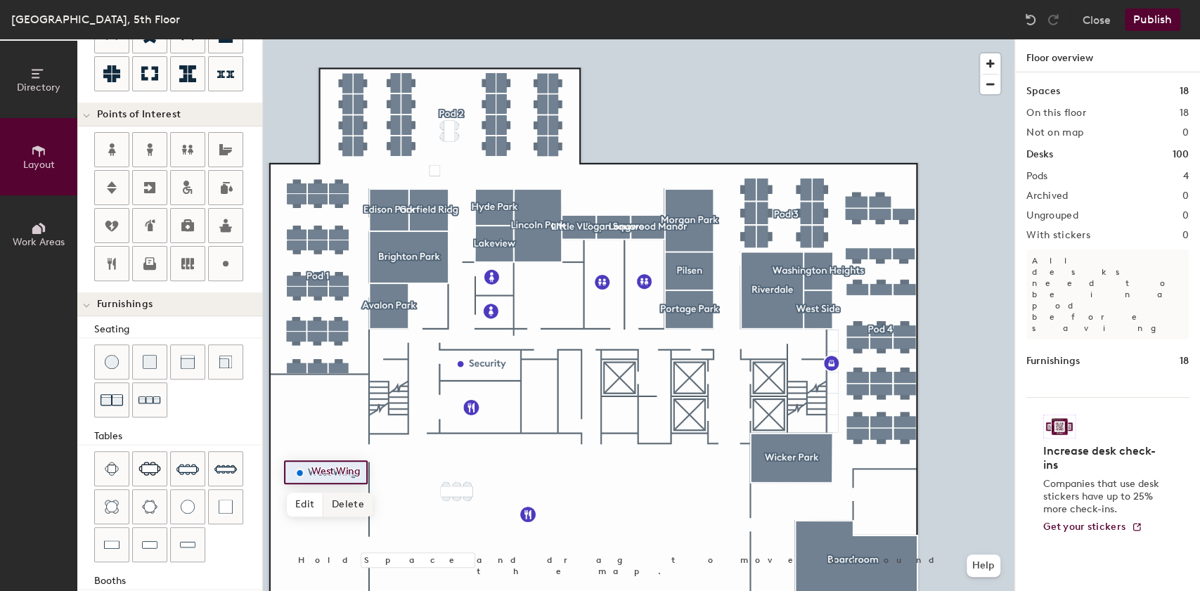
click at [363, 505] on span "Delete" at bounding box center [347, 505] width 49 height 24
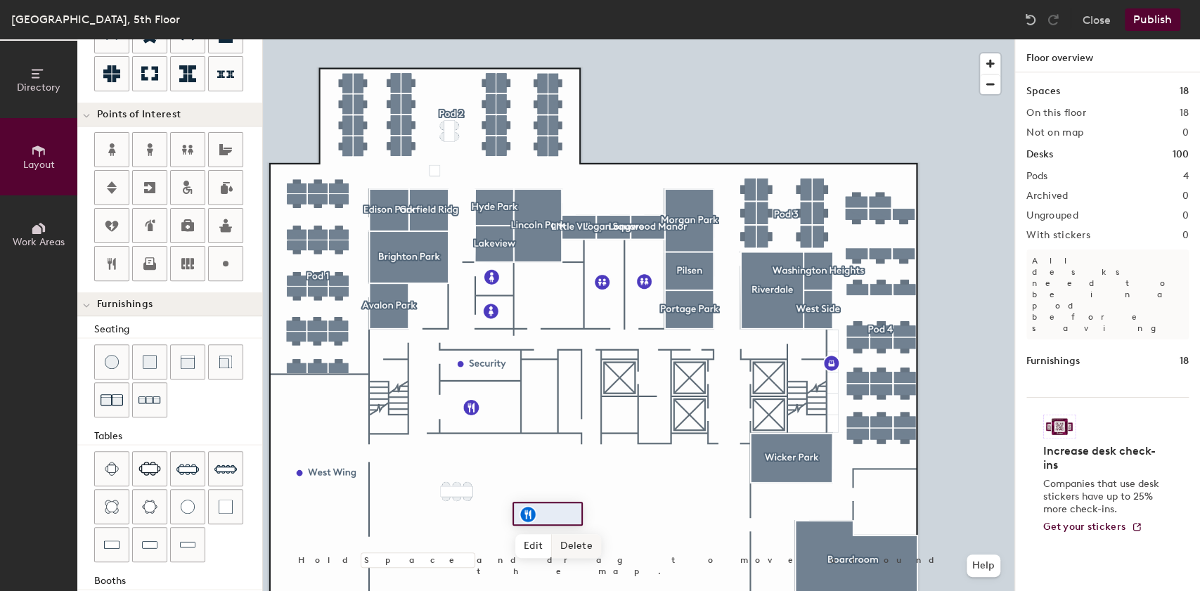
click at [572, 547] on span "Delete" at bounding box center [576, 546] width 49 height 24
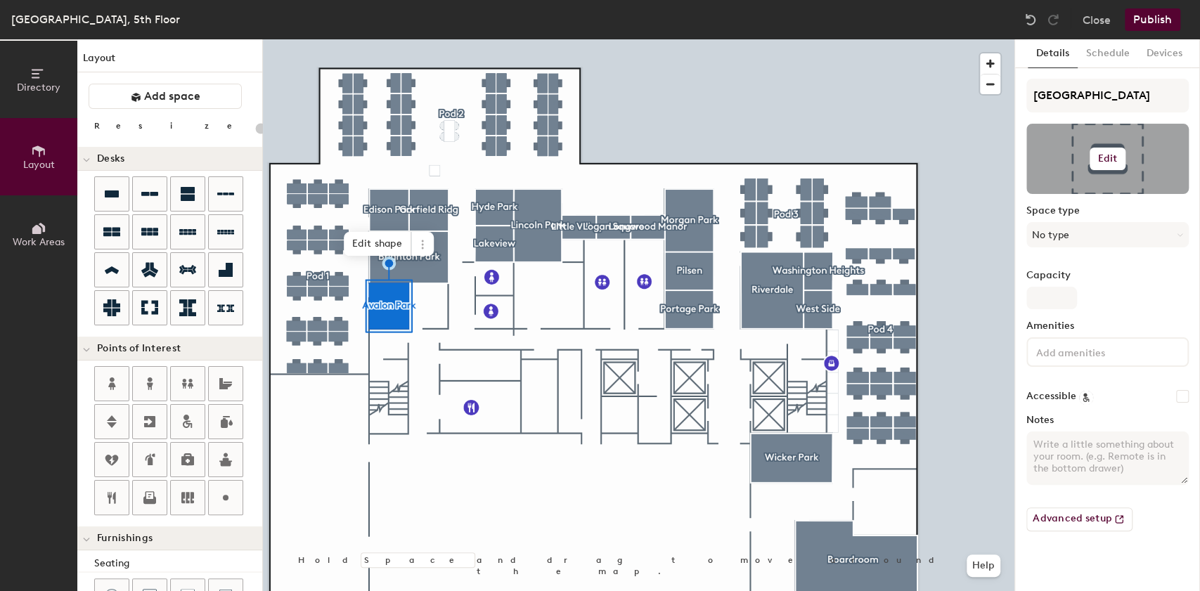
click at [1098, 152] on button "Edit" at bounding box center [1107, 159] width 37 height 22
click at [1079, 196] on input "file" at bounding box center [1118, 199] width 161 height 21
click at [1015, 244] on div "Details Schedule Devices Avalon Park Edit Change photo Remove Space type No typ…" at bounding box center [1107, 315] width 185 height 552
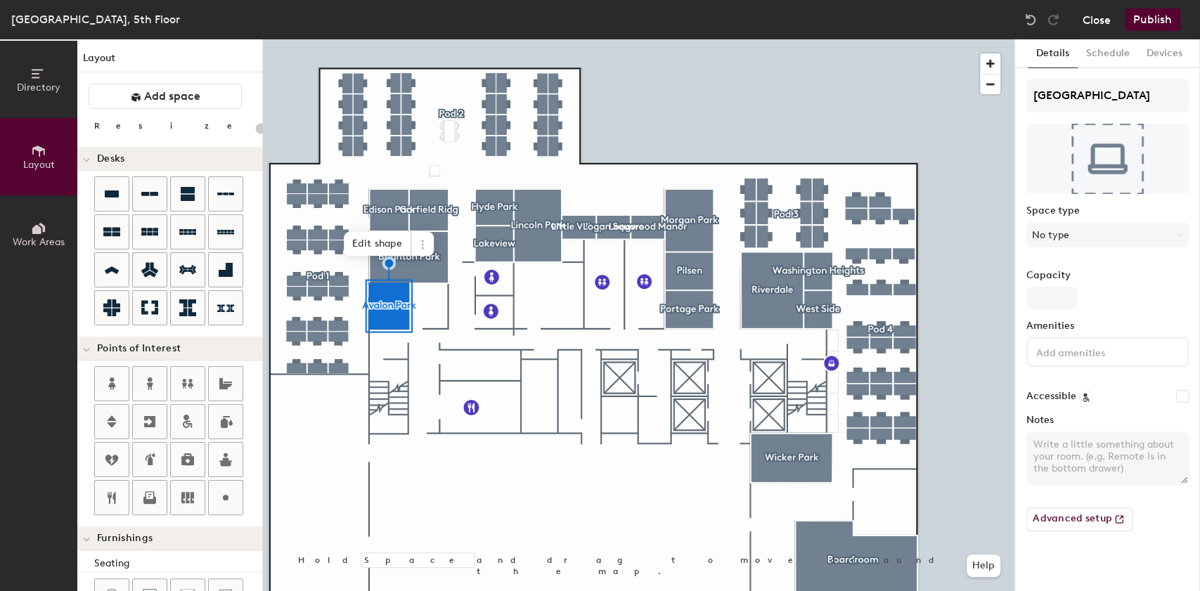
click at [1094, 27] on button "Close" at bounding box center [1096, 19] width 28 height 22
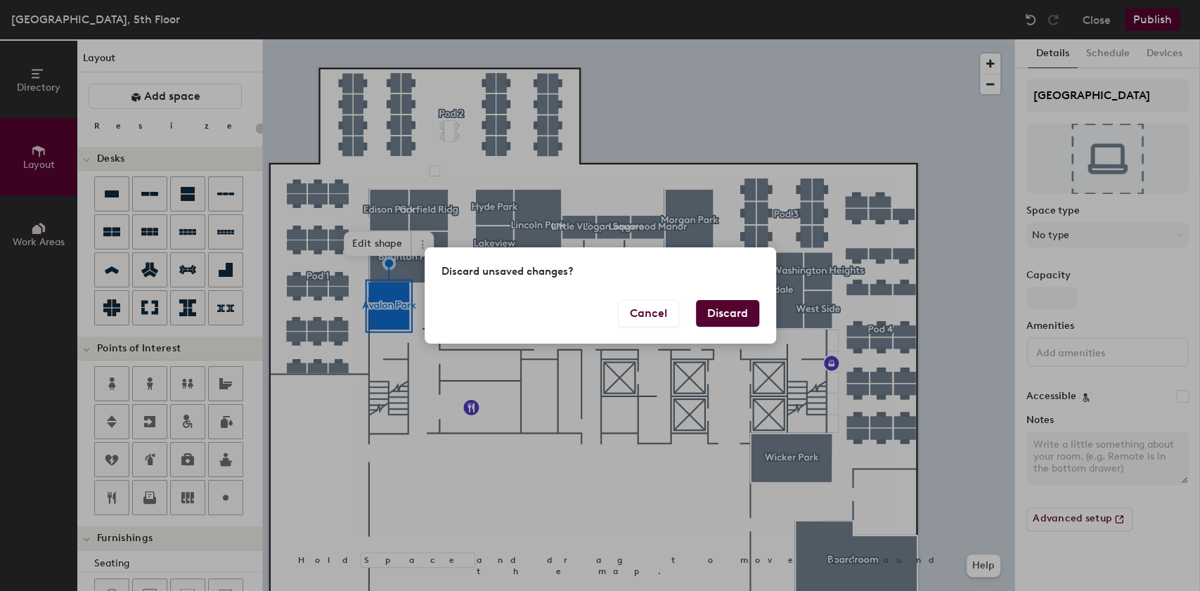
click at [724, 322] on button "Discard" at bounding box center [727, 313] width 63 height 27
type input "20"
